Goal: Contribute content

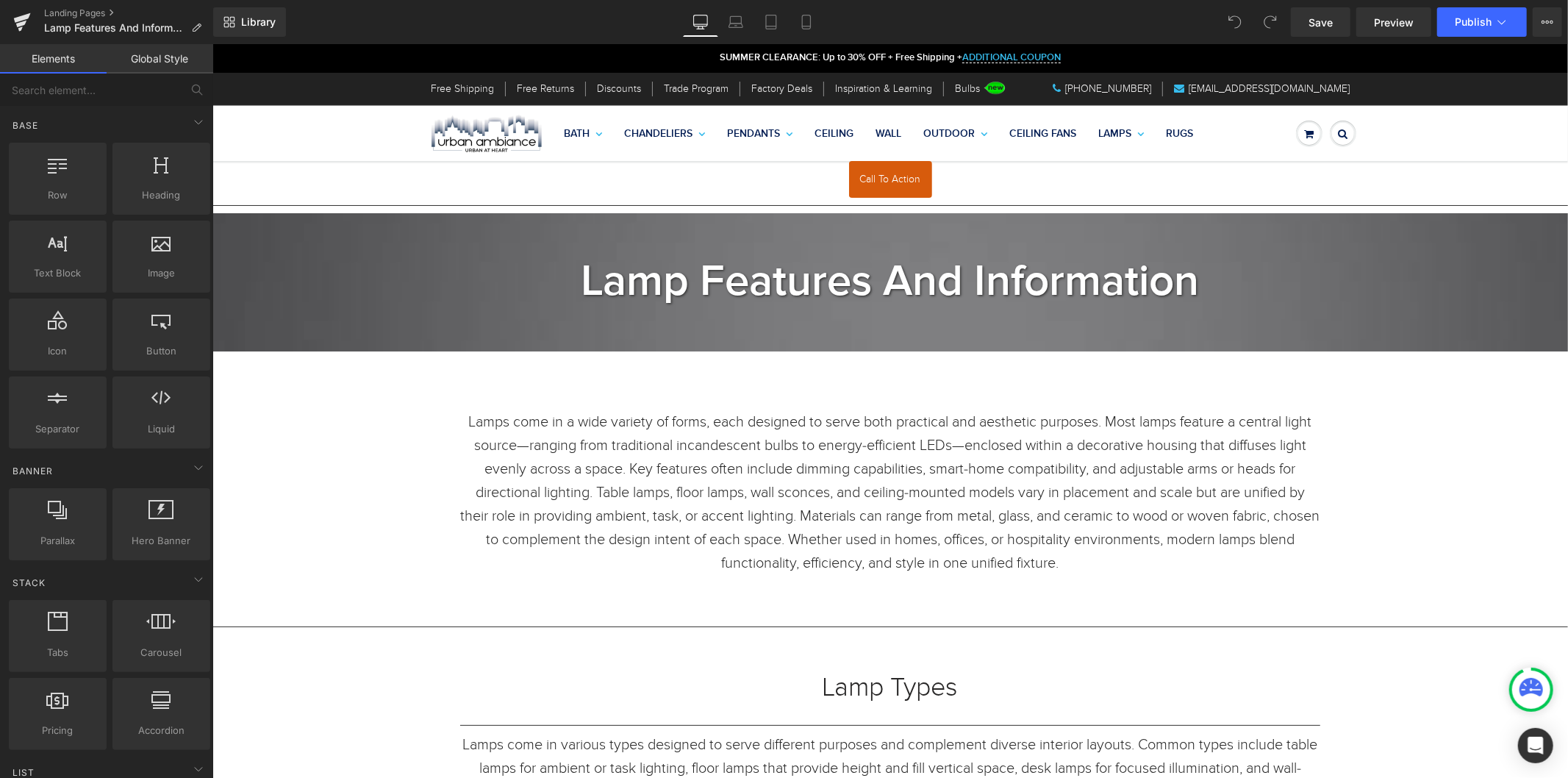
drag, startPoint x: 1561, startPoint y: 117, endPoint x: 1776, endPoint y: 86, distance: 217.2
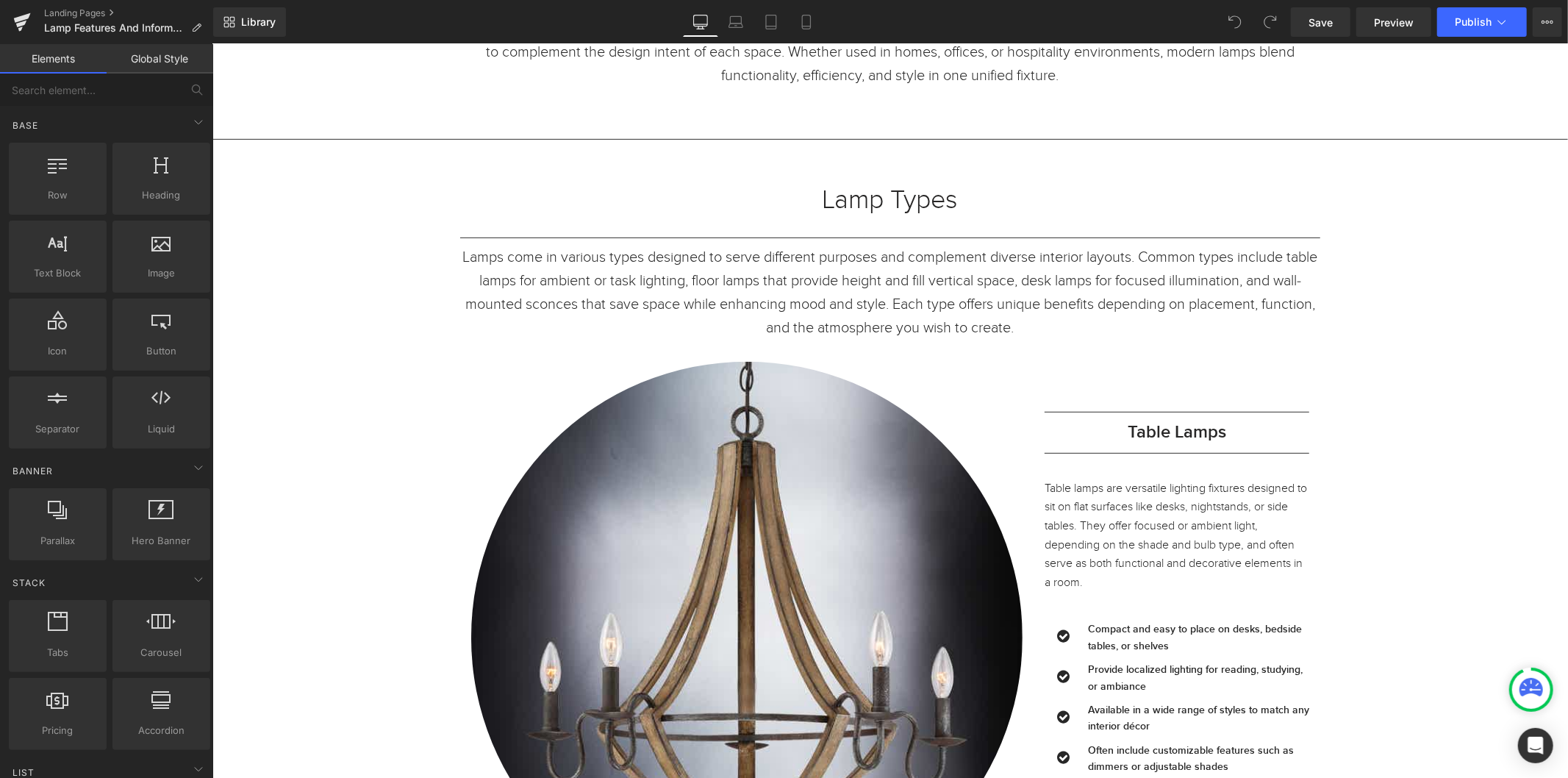
scroll to position [571, 0]
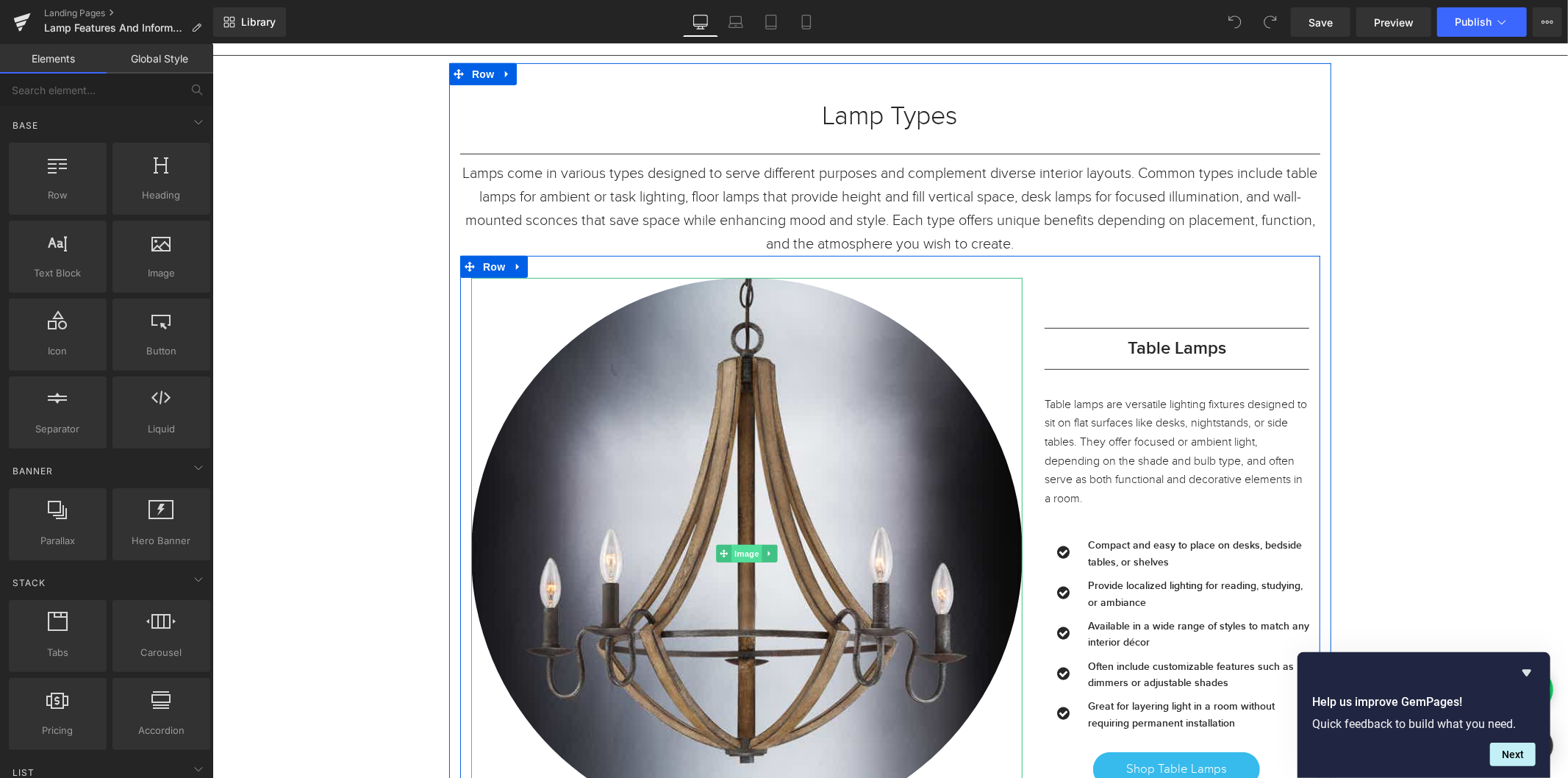
click at [736, 558] on span "Image" at bounding box center [745, 553] width 30 height 18
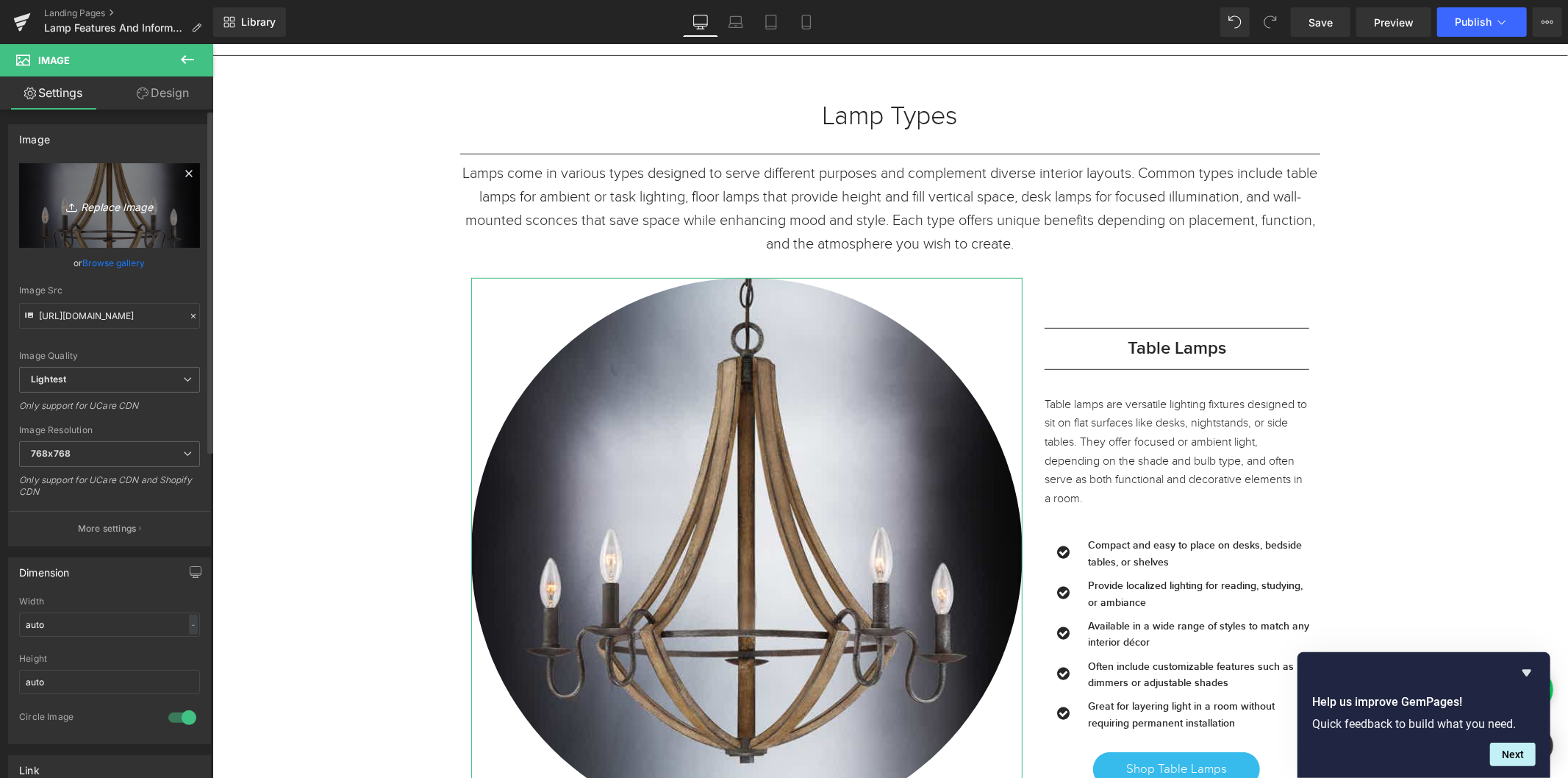
click at [99, 203] on icon "Replace Image" at bounding box center [109, 205] width 117 height 19
type input "C:\fakepath\UQL7140-1.jpg"
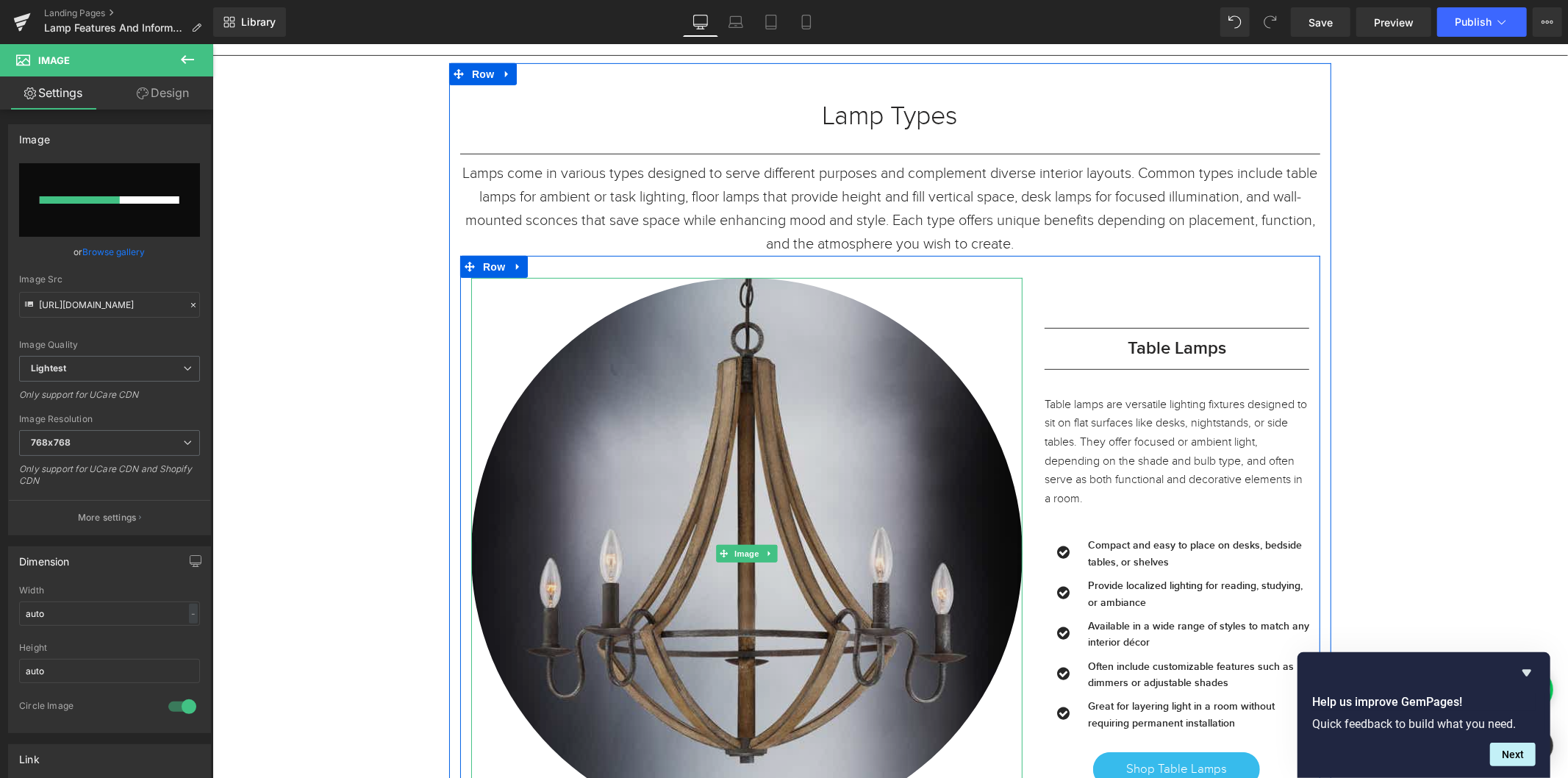
drag, startPoint x: 313, startPoint y: 222, endPoint x: 742, endPoint y: 428, distance: 475.9
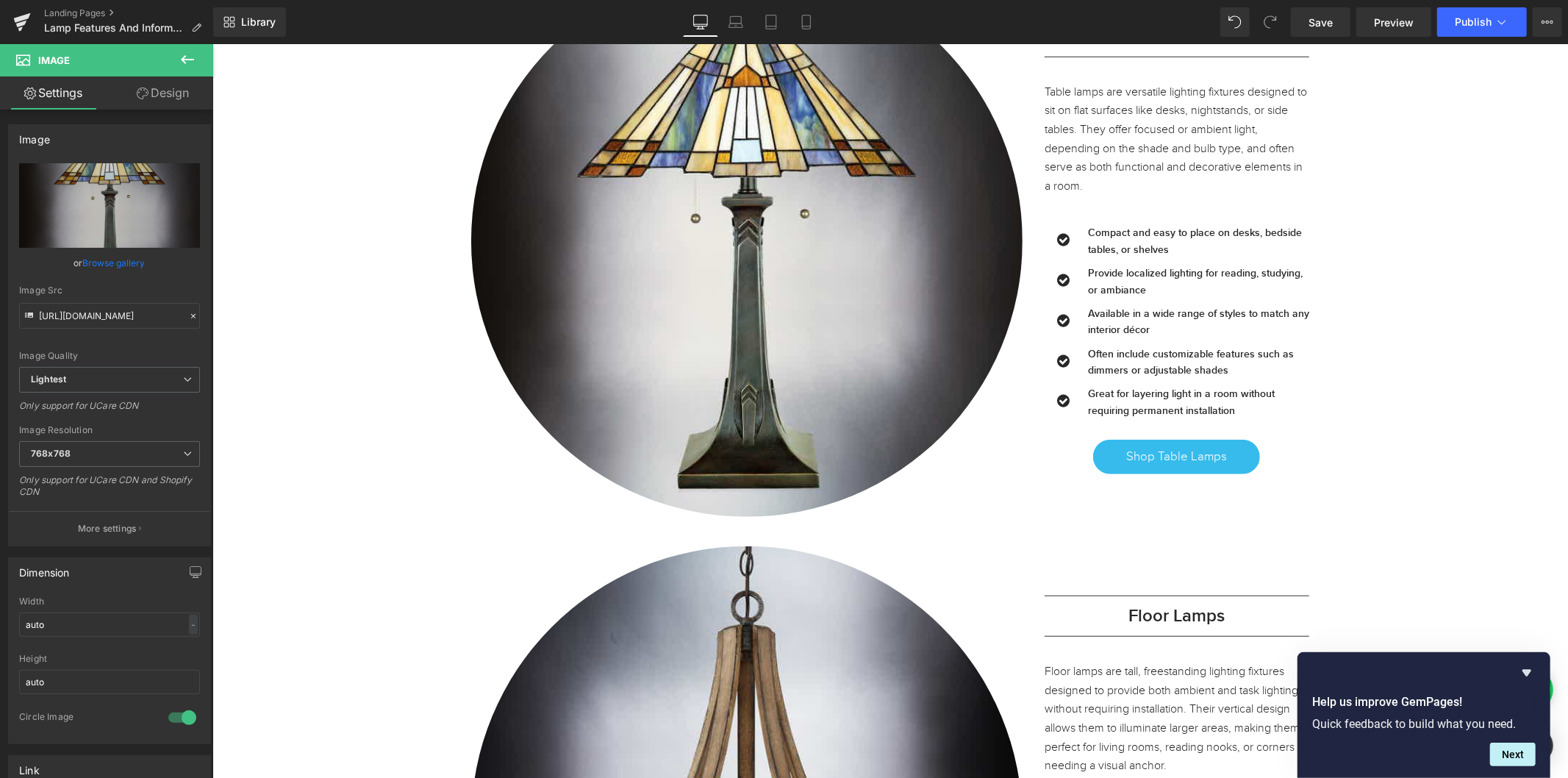
scroll to position [817, 0]
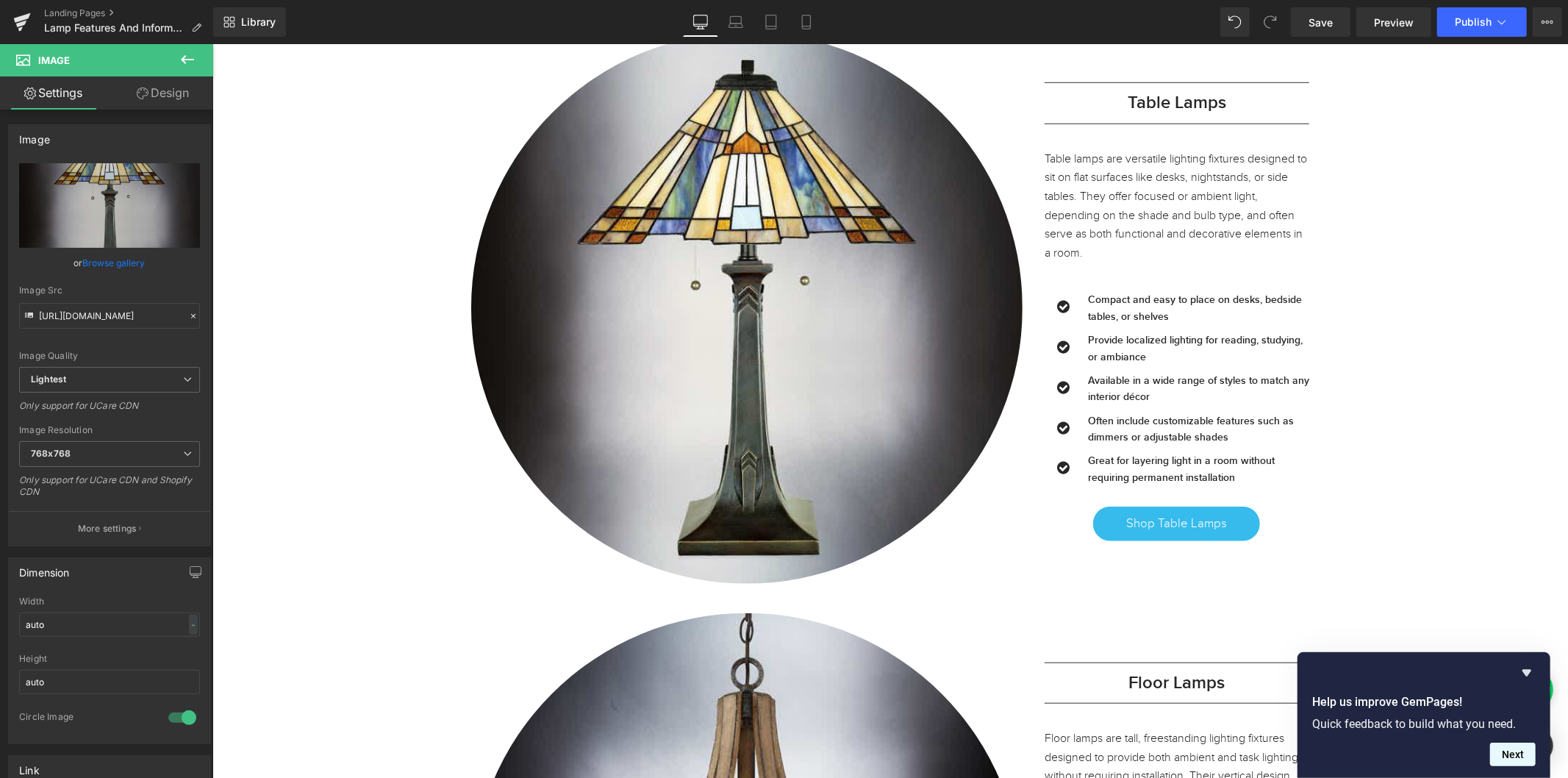
click at [1521, 754] on button "Next" at bounding box center [1512, 755] width 46 height 23
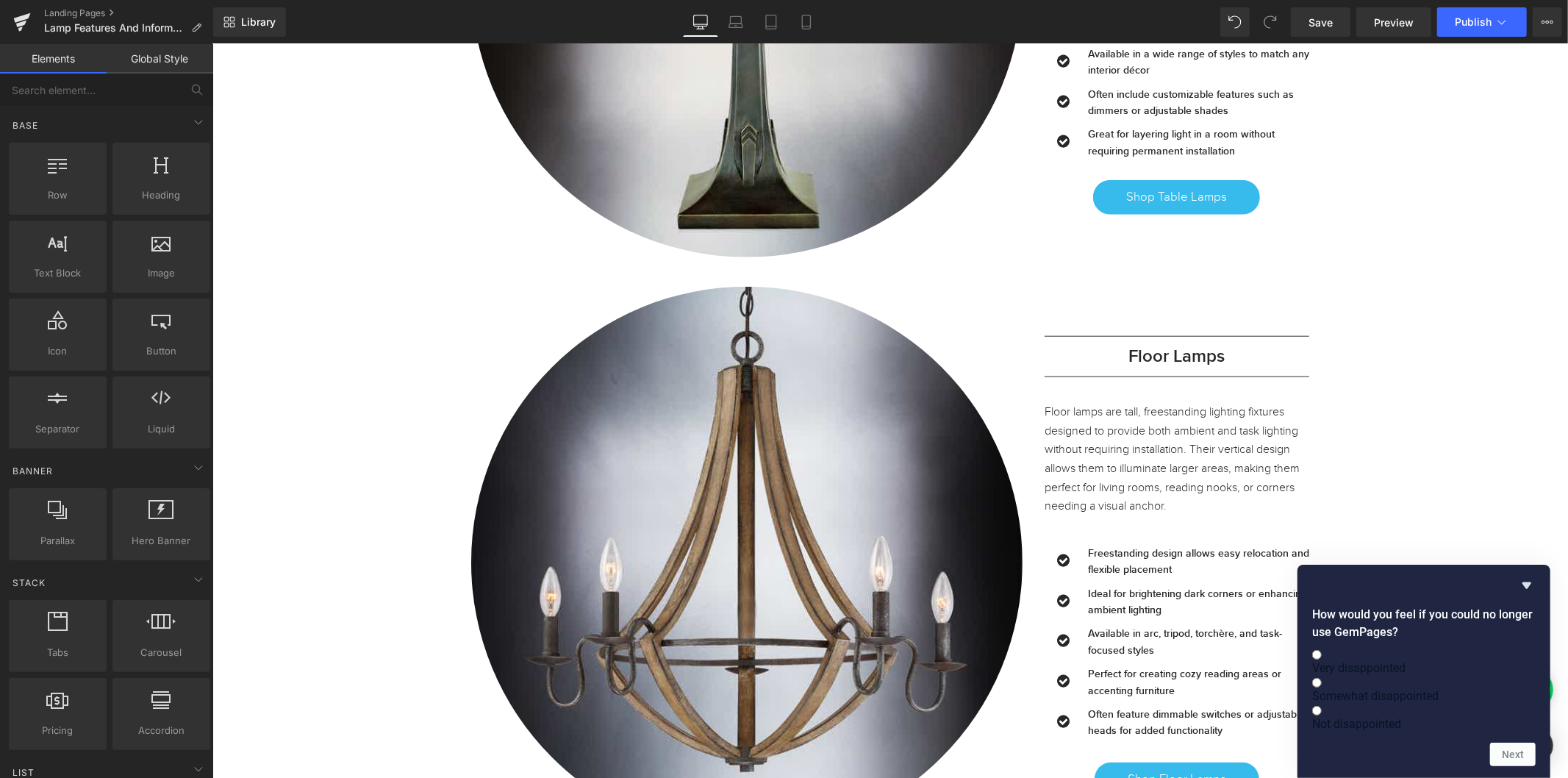
click at [1529, 576] on icon "Hide survey" at bounding box center [1527, 585] width 18 height 18
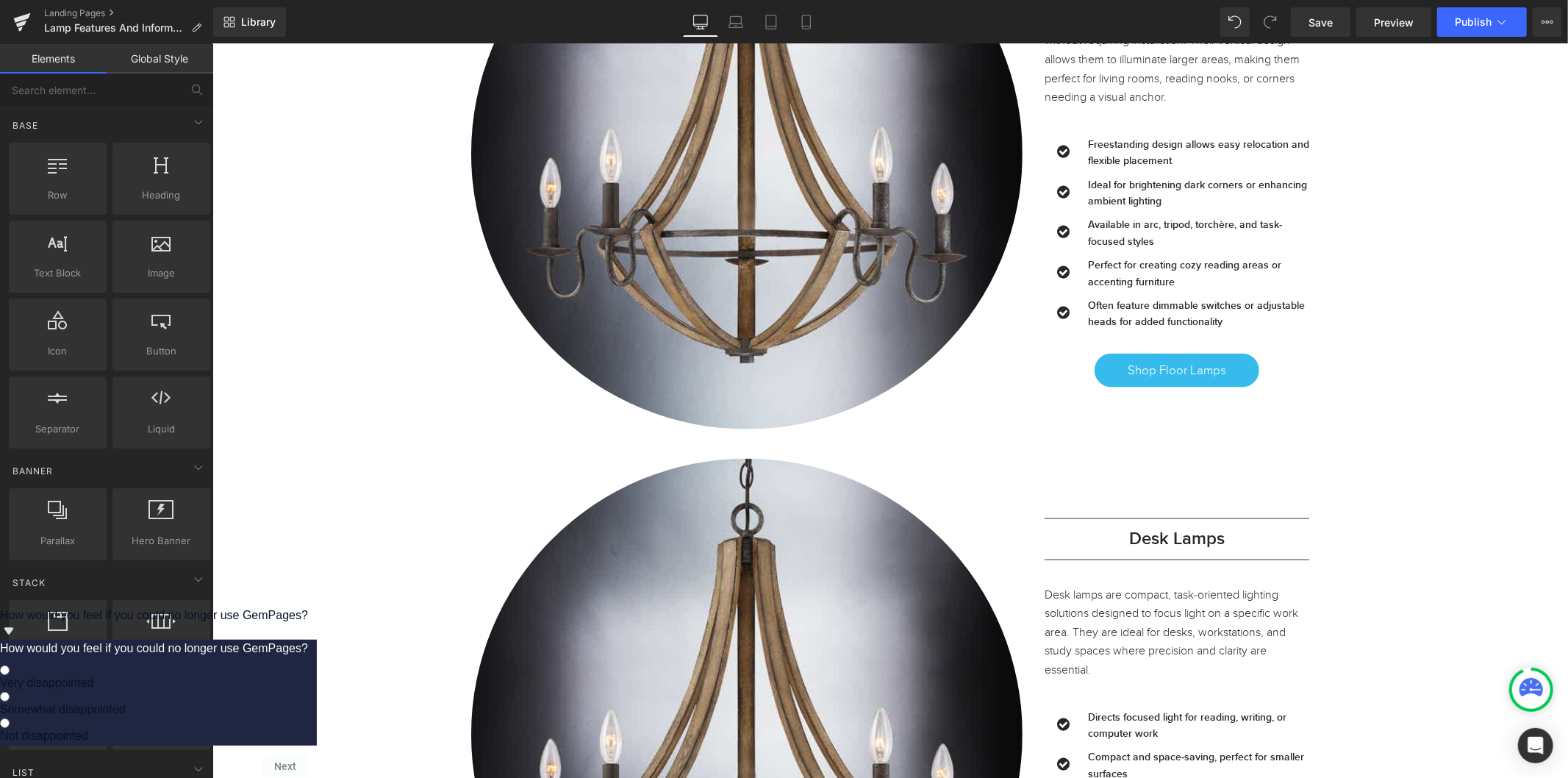
scroll to position [1307, 0]
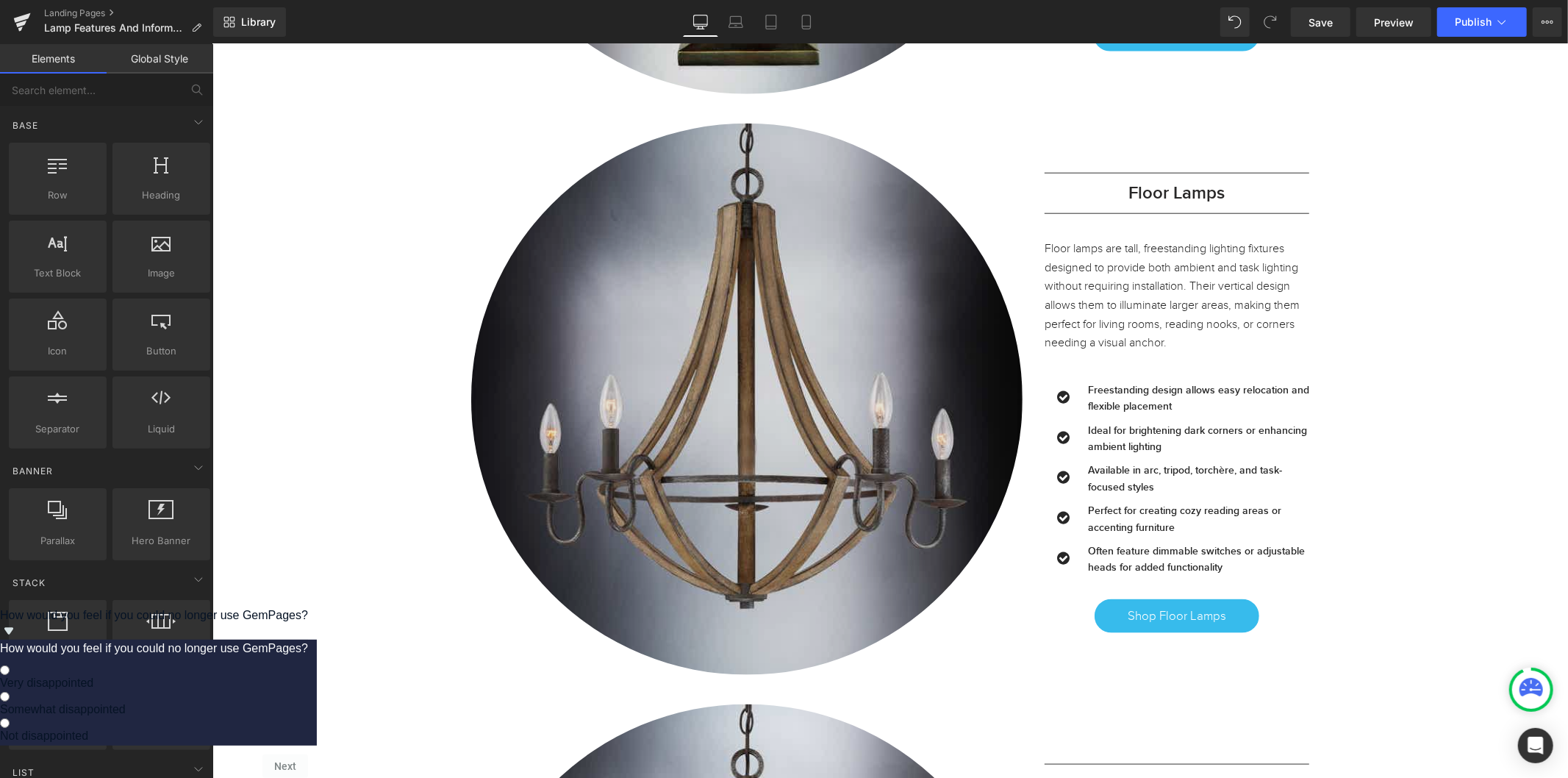
click at [808, 395] on img at bounding box center [745, 398] width 551 height 551
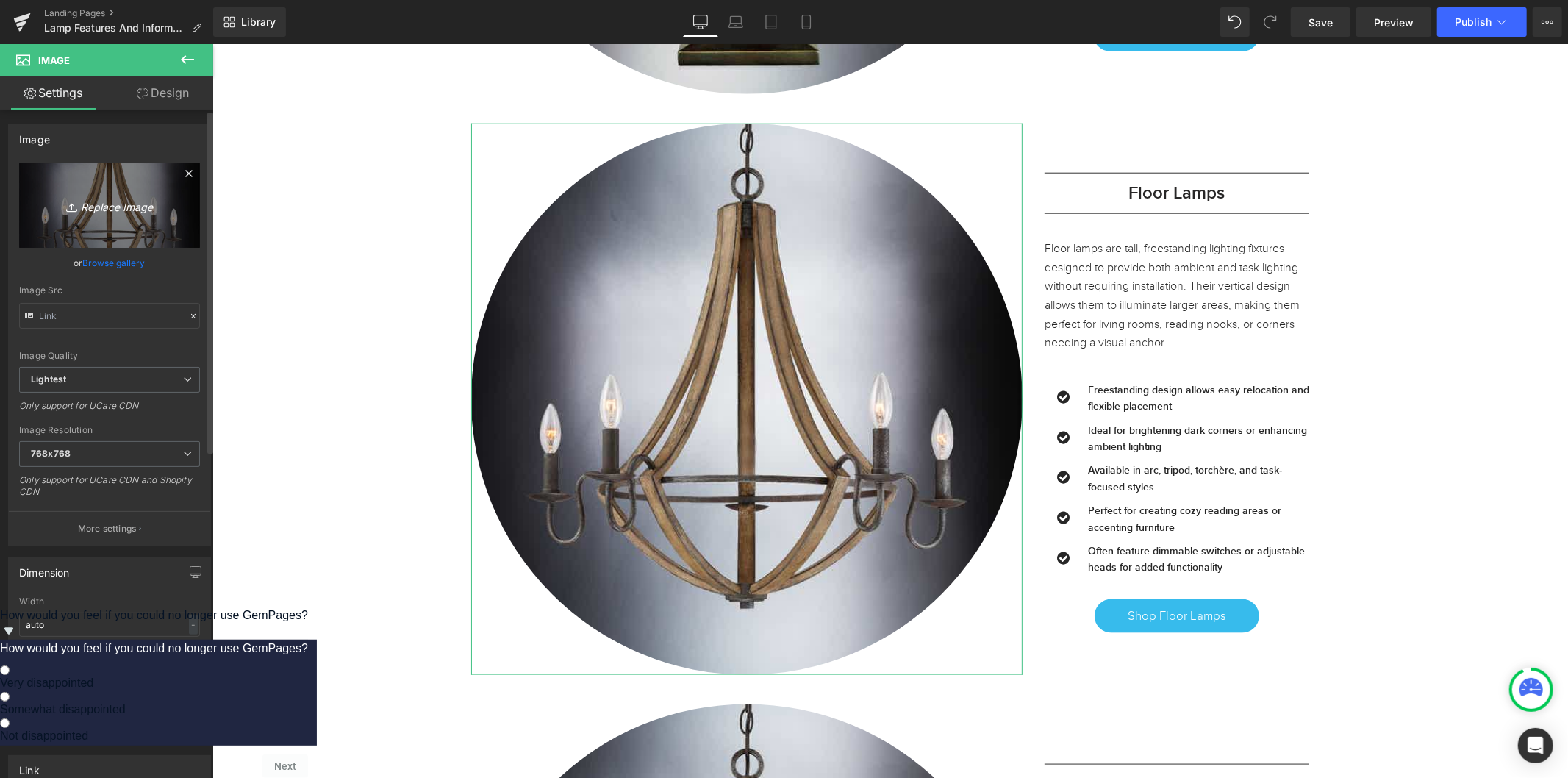
click at [96, 210] on icon "Replace Image" at bounding box center [109, 205] width 117 height 19
type input "C:\fakepath\UQL7140-1.jpg"
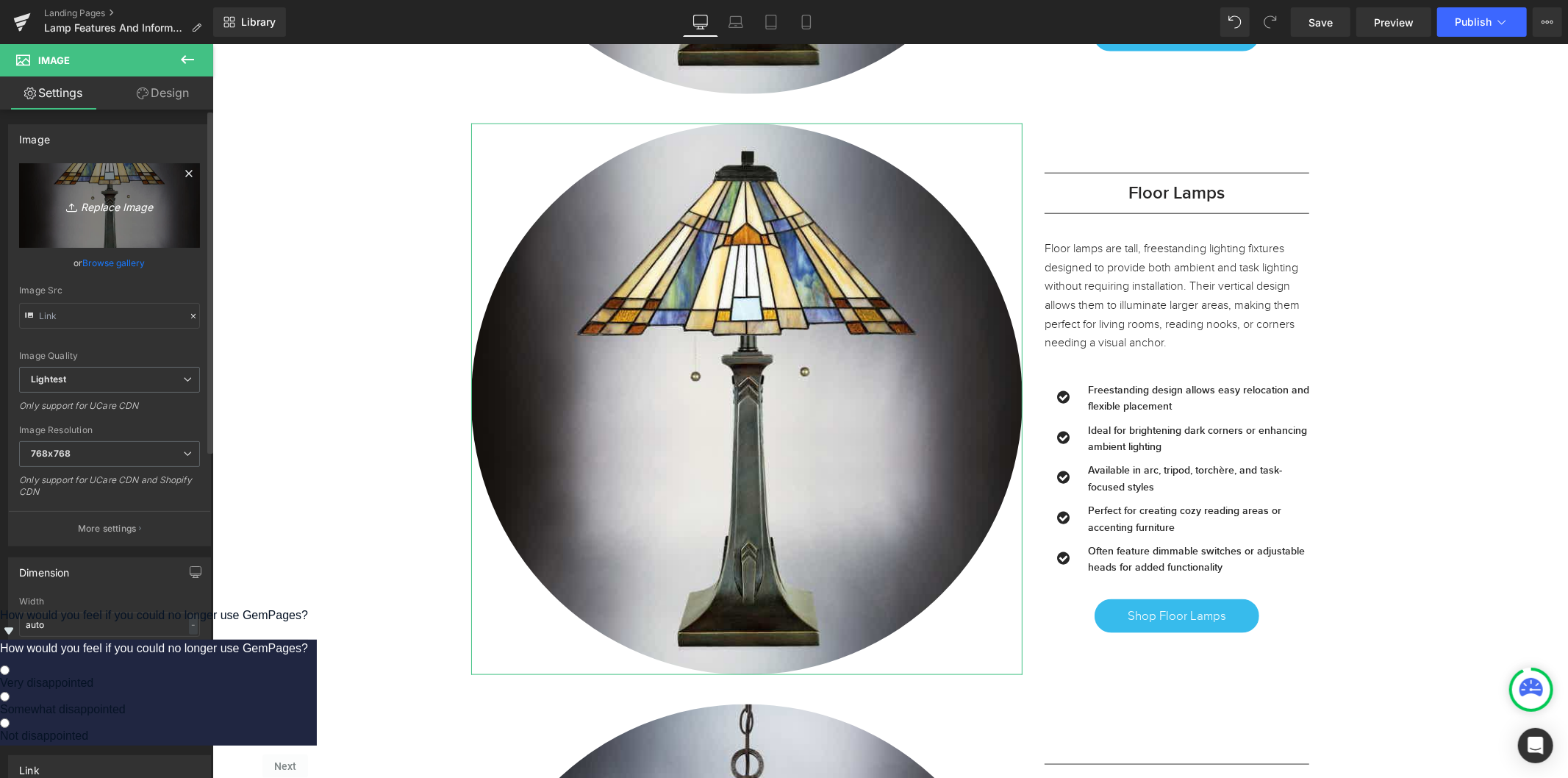
click at [82, 215] on icon "Replace Image" at bounding box center [109, 205] width 117 height 19
type input "C:\fakepath\uql7101-mediterranean-indoor-floor-lamp-60h-x-17w-x-17d-valiant-bro…"
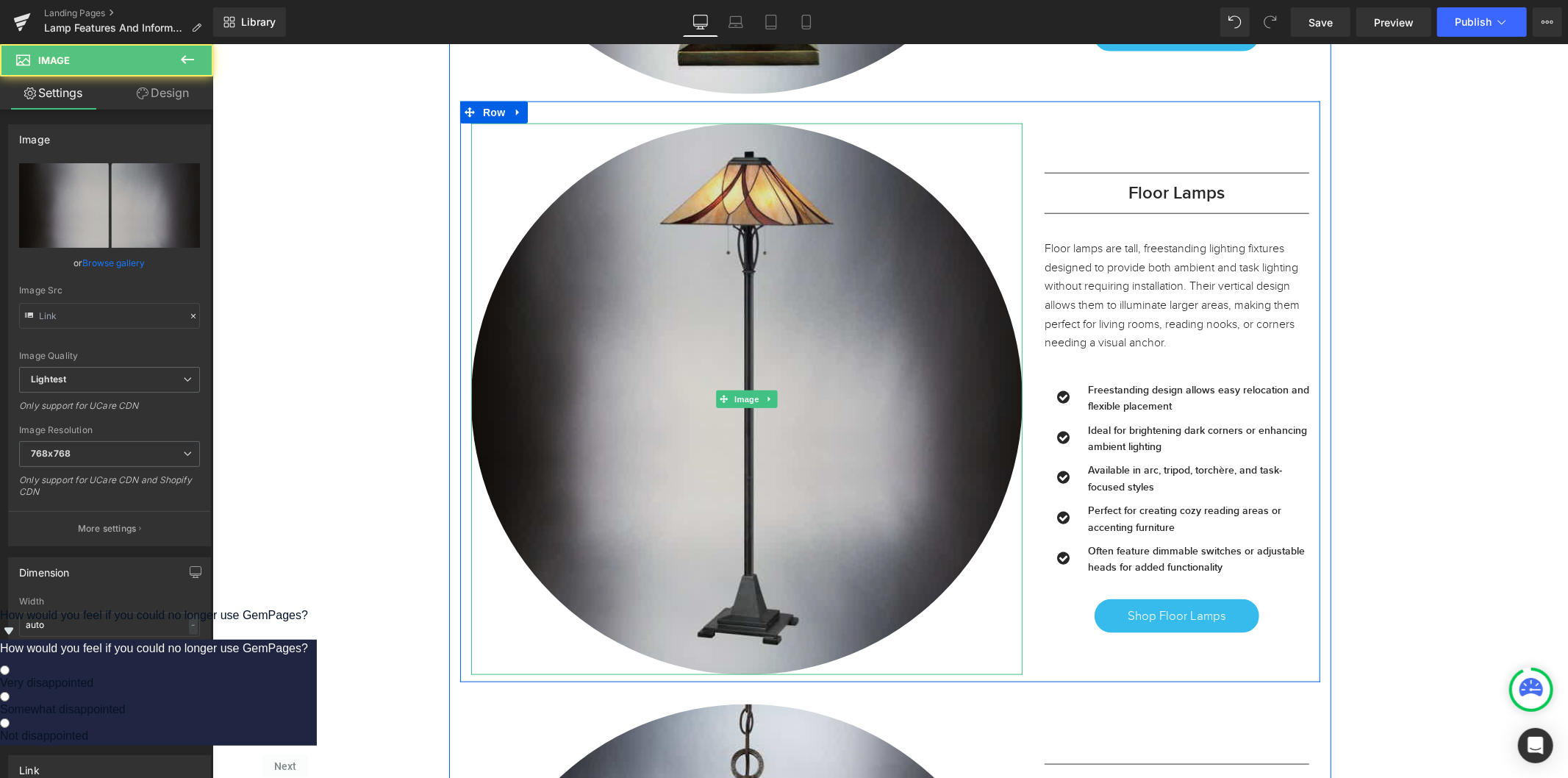
click at [740, 439] on img at bounding box center [745, 398] width 551 height 551
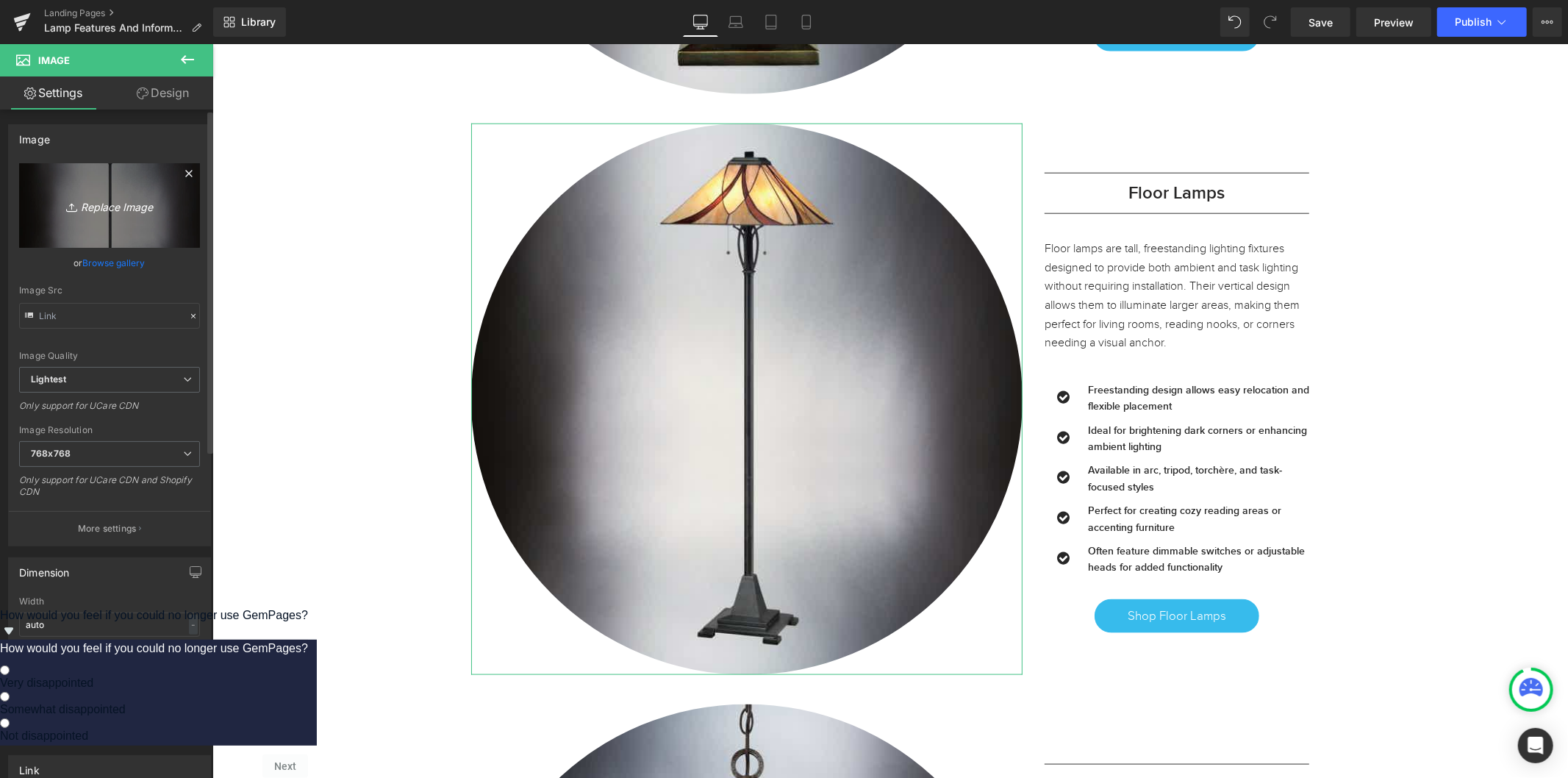
click at [122, 207] on icon "Replace Image" at bounding box center [109, 205] width 117 height 19
type input "C:\fakepath\uql7037-american-bungalow-indoor-table-lamp-21h-x-13w-x-15d-western…"
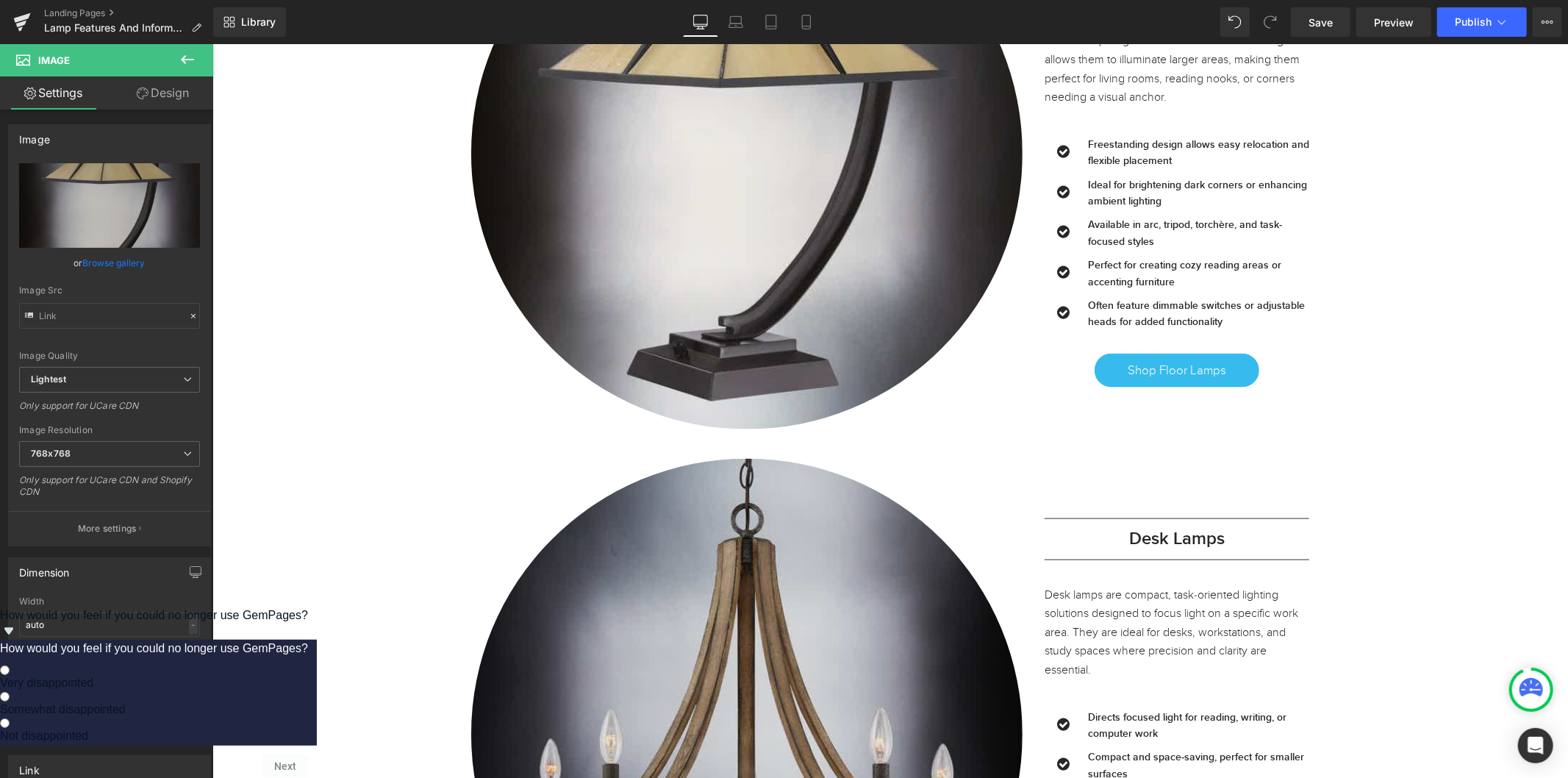
scroll to position [1797, 0]
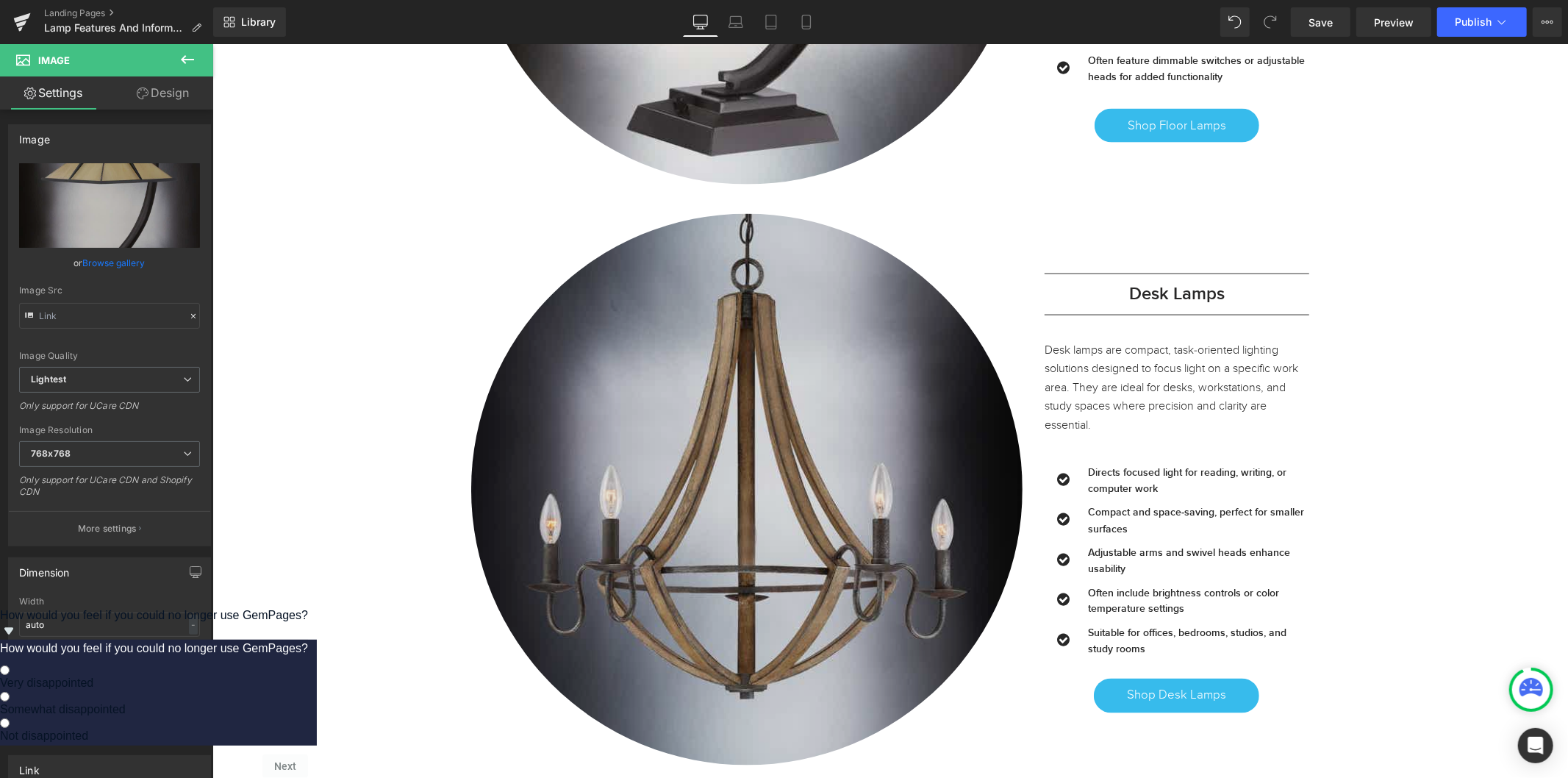
click at [800, 532] on img at bounding box center [745, 488] width 551 height 551
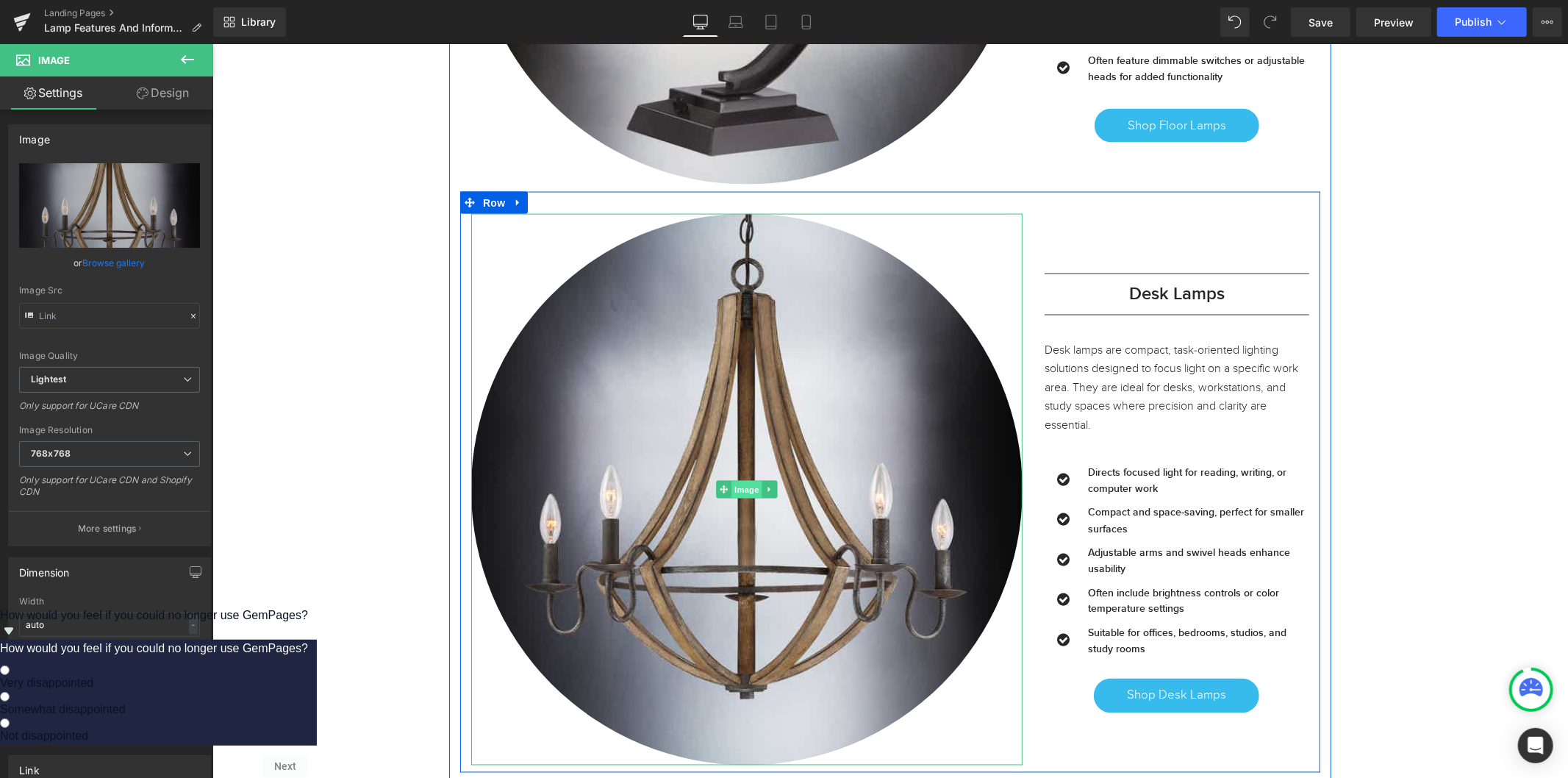
click at [746, 493] on span "Image" at bounding box center [745, 489] width 30 height 18
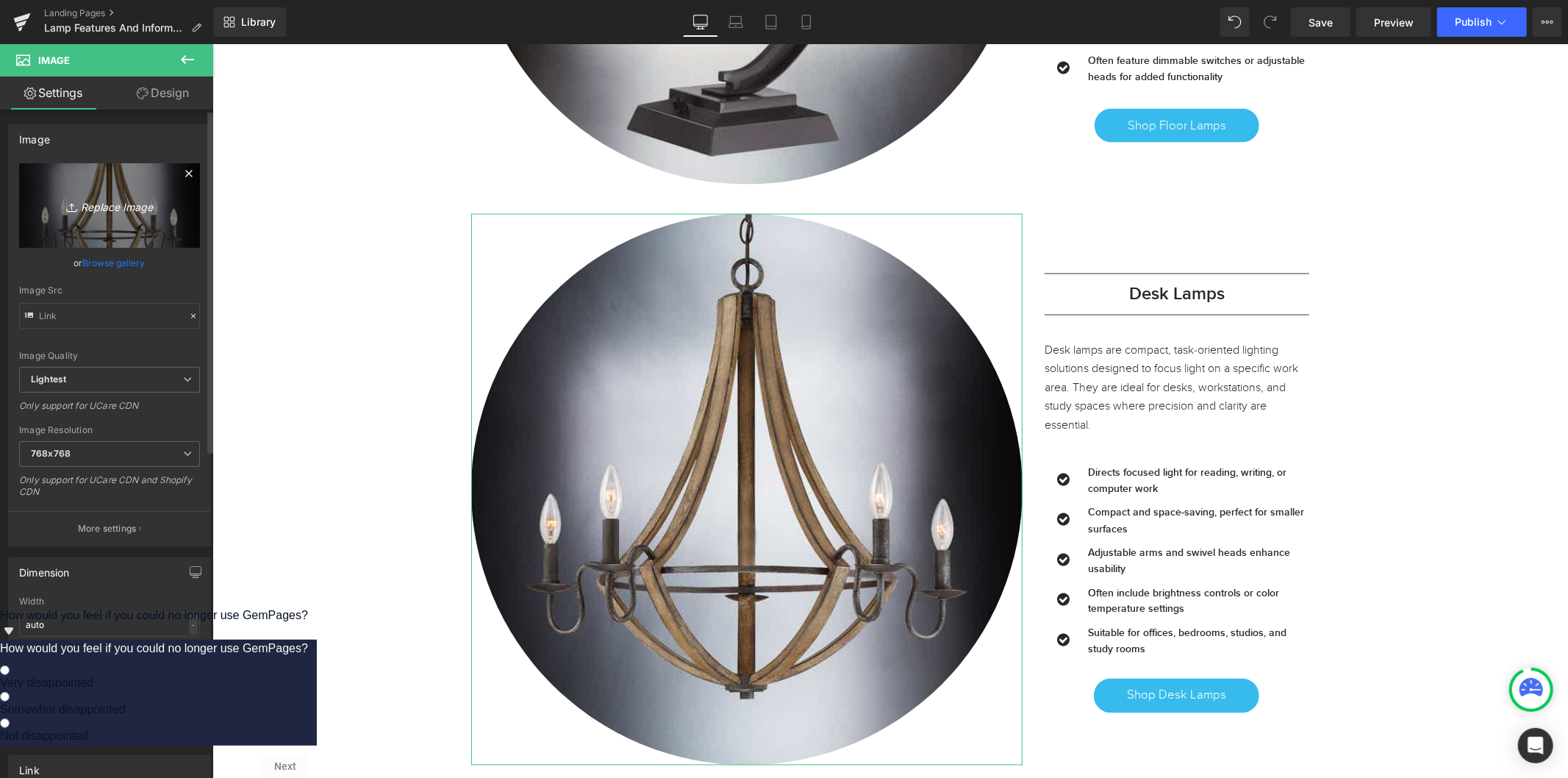
click at [108, 211] on icon "Replace Image" at bounding box center [109, 205] width 117 height 19
type input "C:\fakepath\uql7037-american-bungalow-indoor-table-lamp-21h-x-13w-x-15d-western…"
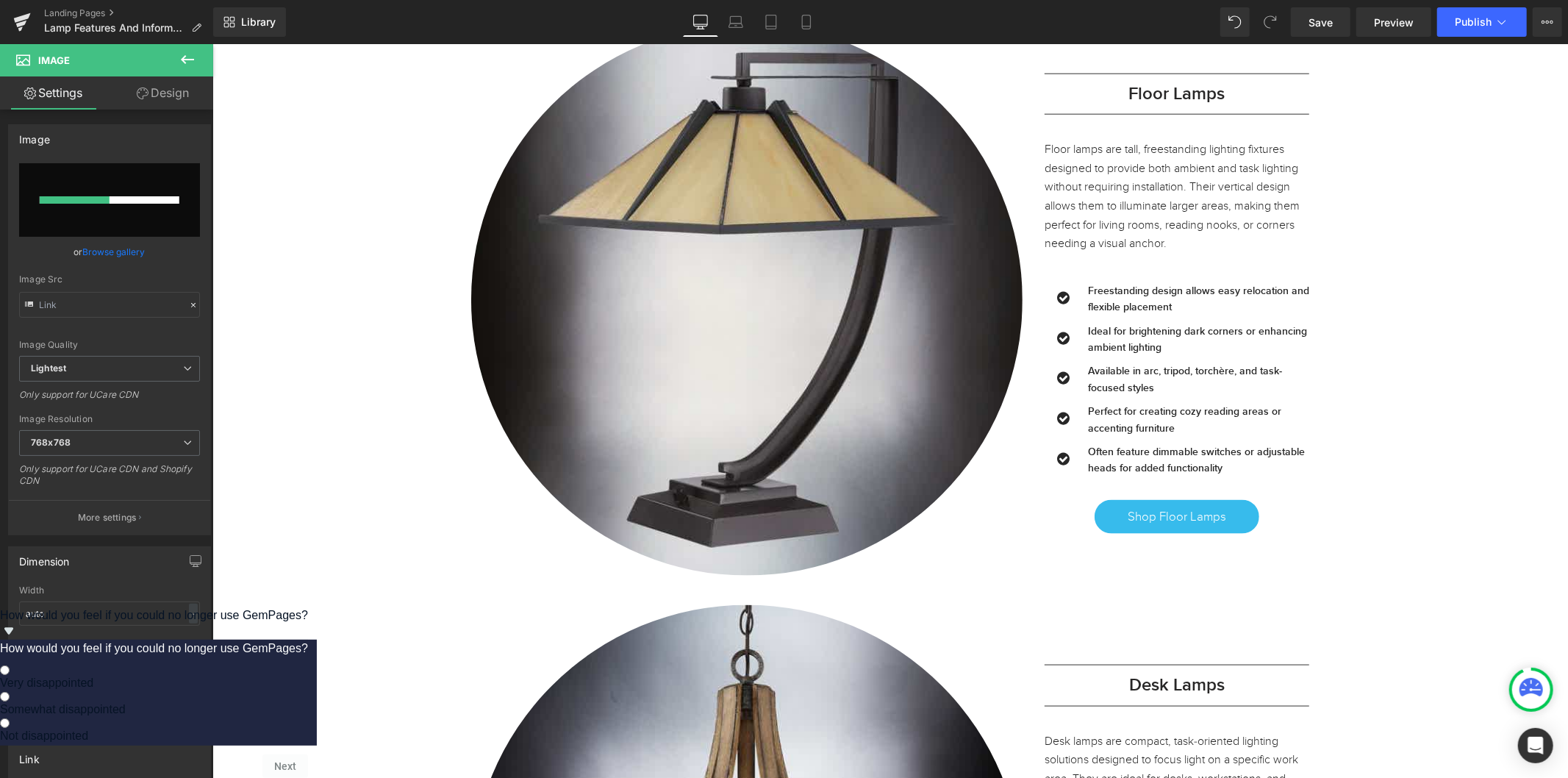
scroll to position [1388, 0]
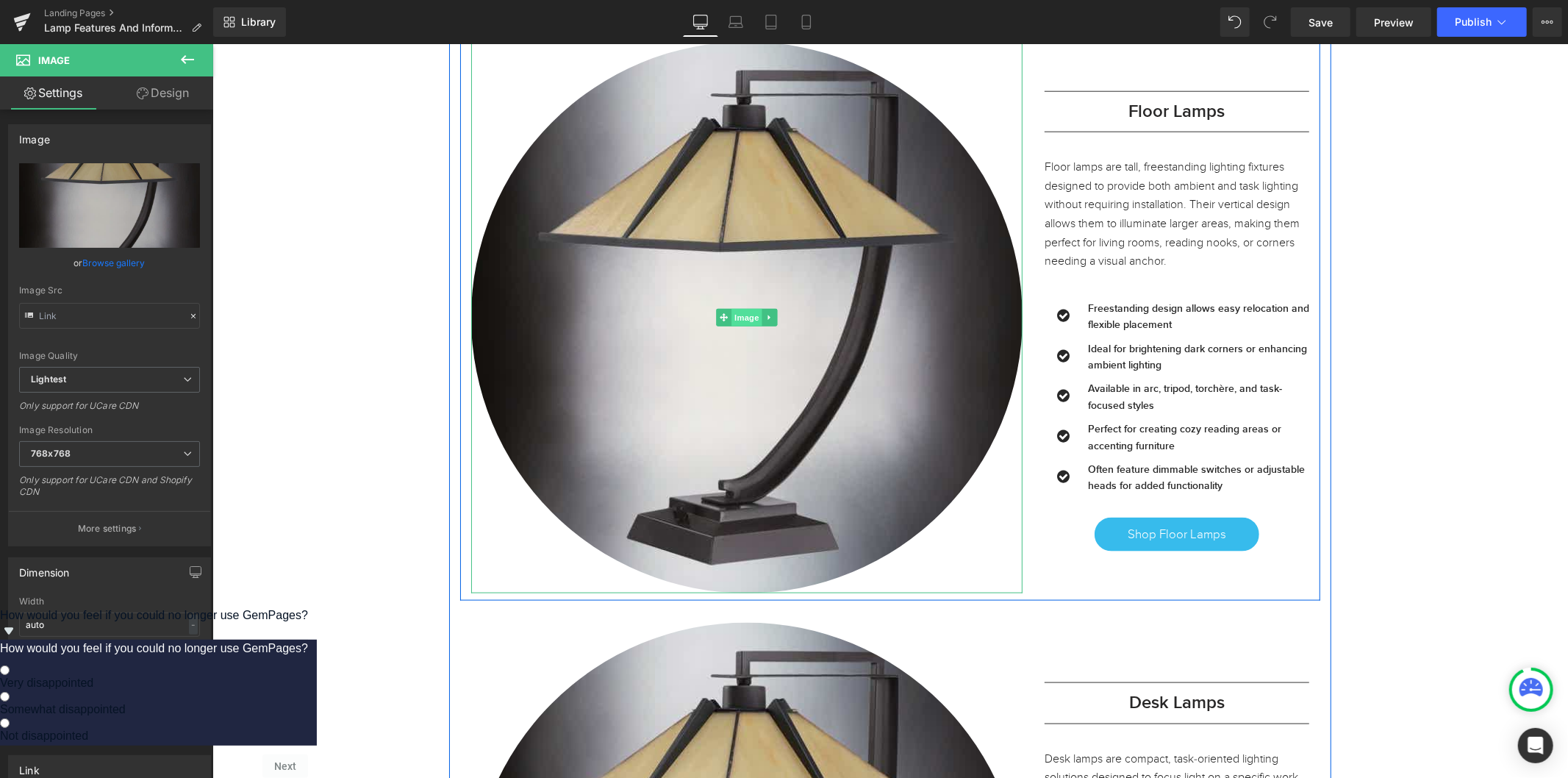
click at [738, 319] on span "Image" at bounding box center [745, 317] width 30 height 18
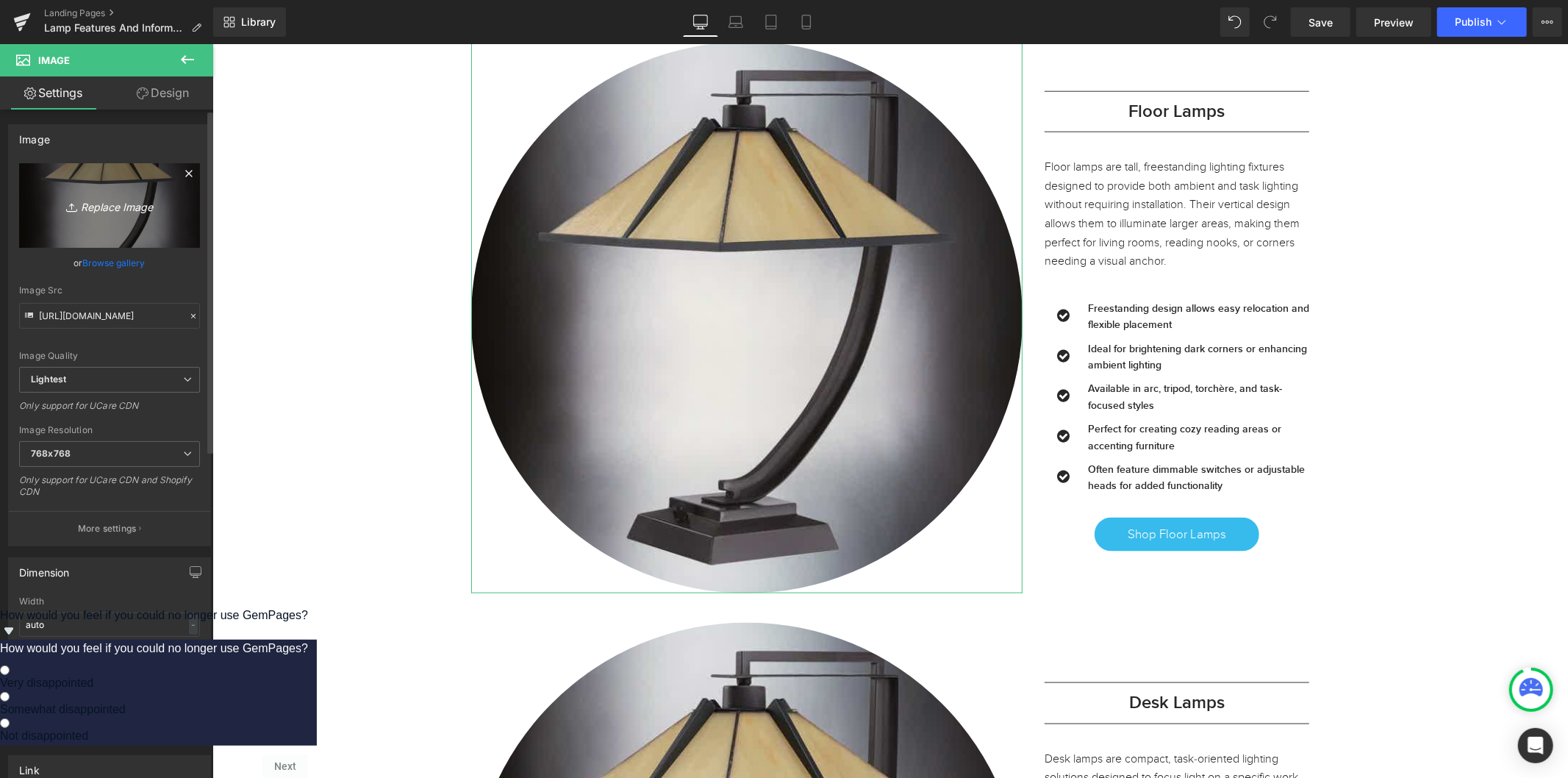
click at [104, 207] on icon "Replace Image" at bounding box center [109, 205] width 117 height 19
type input "C:\fakepath\uql7101-mediterranean-indoor-floor-lamp-60h-x-17w-x-17d-valiant-bro…"
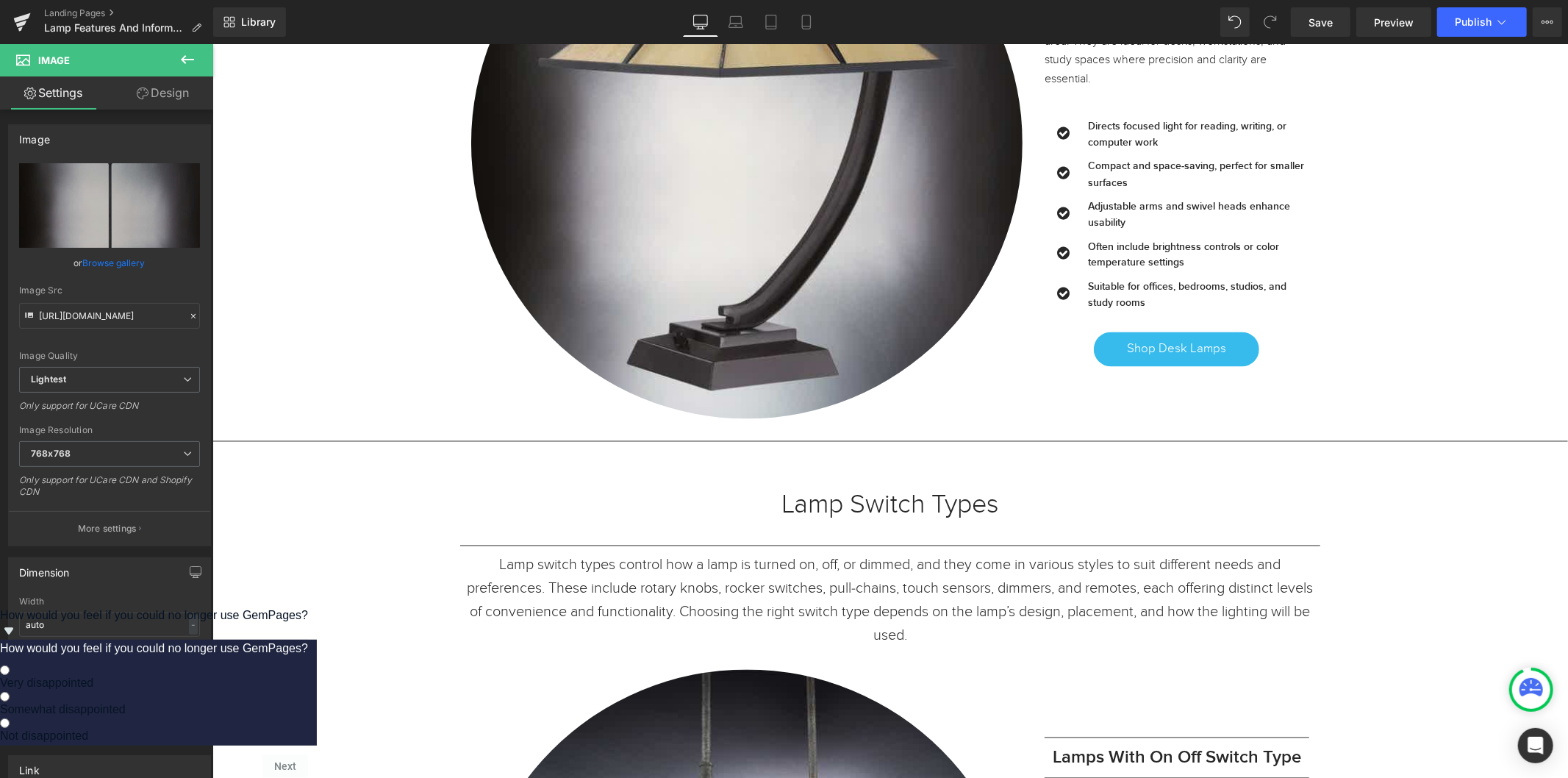
scroll to position [2123, 0]
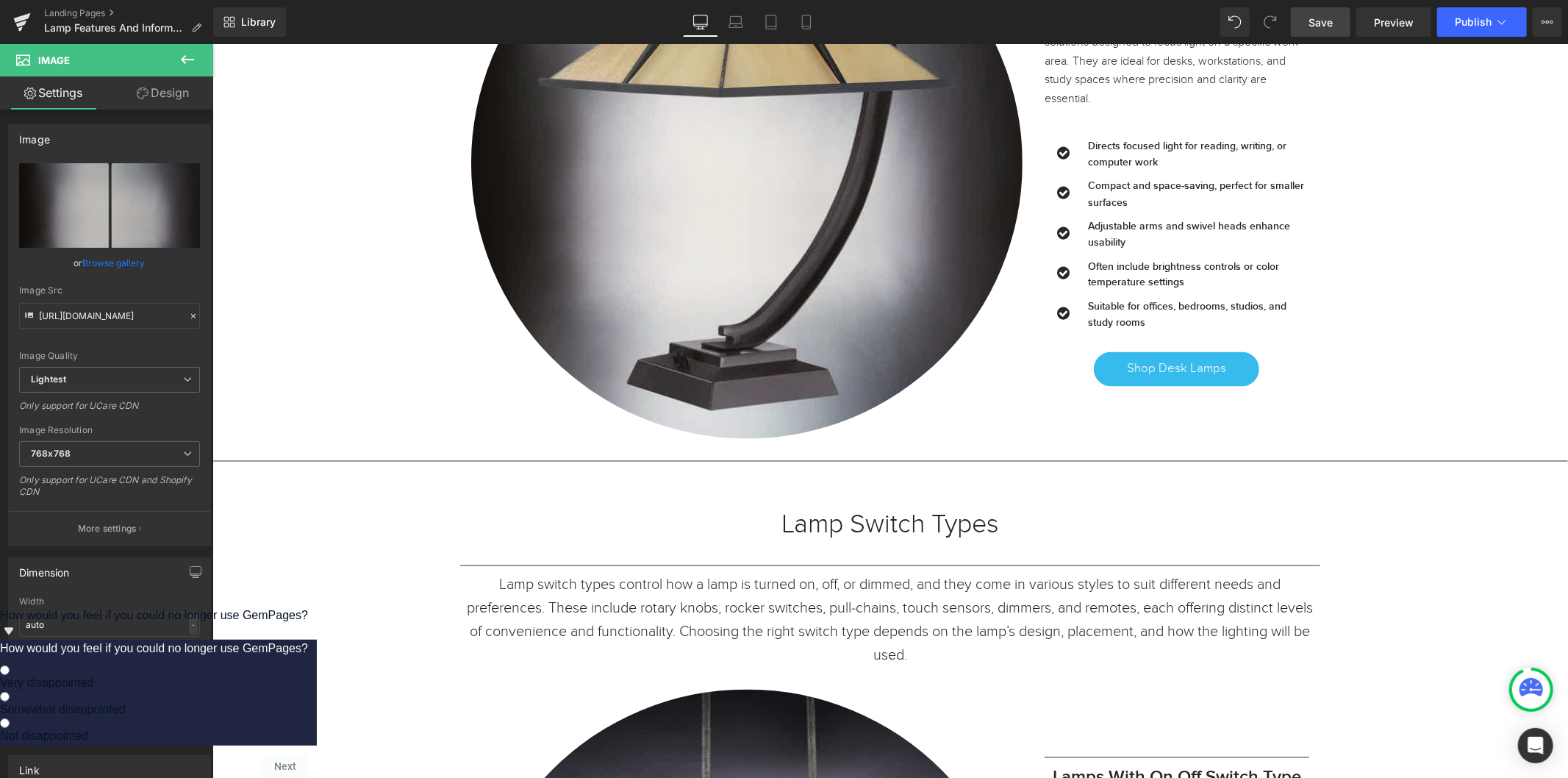
click at [1324, 30] on link "Save" at bounding box center [1321, 22] width 59 height 30
